Goal: Task Accomplishment & Management: Manage account settings

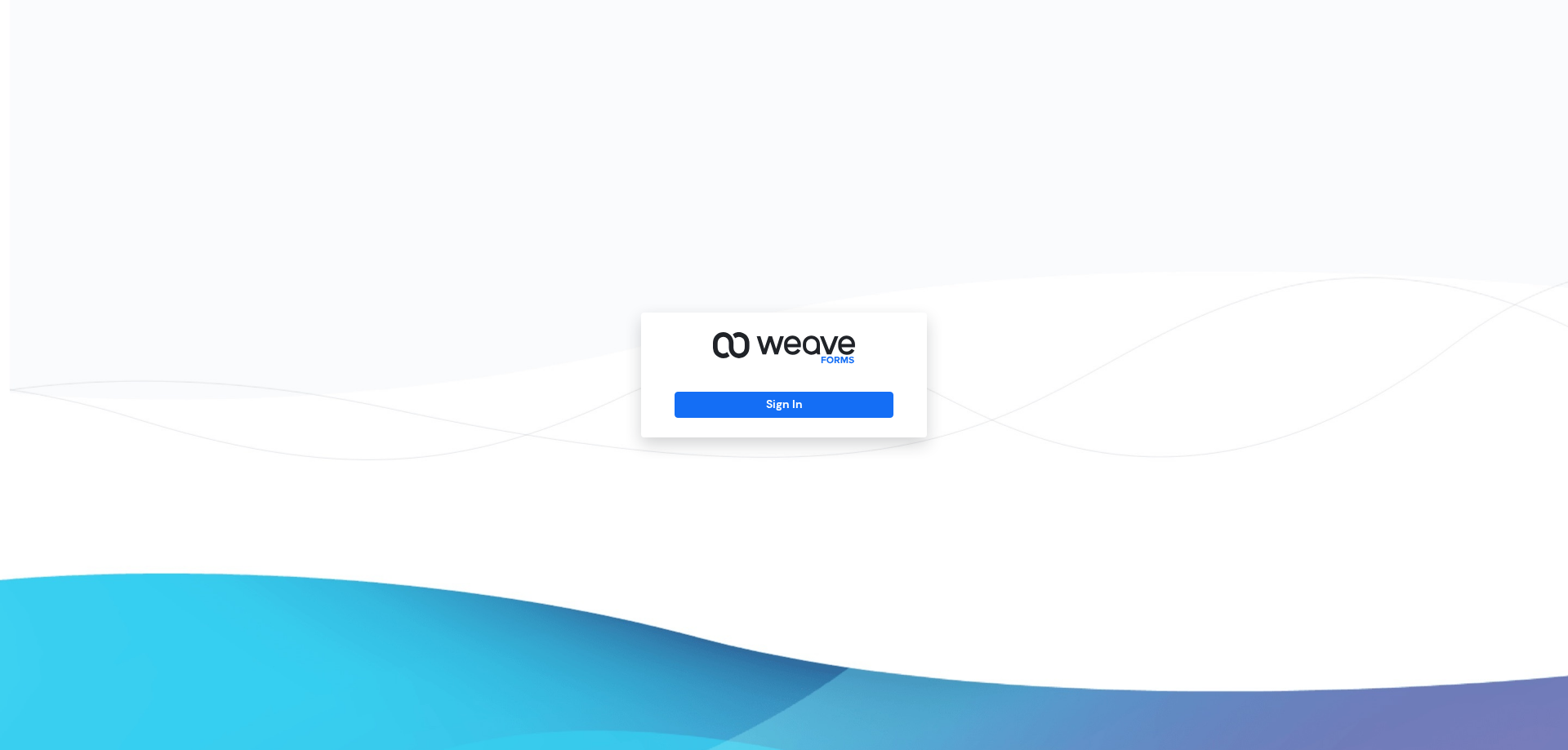
click at [840, 370] on div "Sign In" at bounding box center [784, 375] width 286 height 125
click at [838, 375] on div "Sign In" at bounding box center [784, 375] width 286 height 125
click at [818, 387] on div "Sign In" at bounding box center [784, 375] width 286 height 125
click at [796, 405] on button "Sign In" at bounding box center [783, 405] width 218 height 26
